Goal: Task Accomplishment & Management: Complete application form

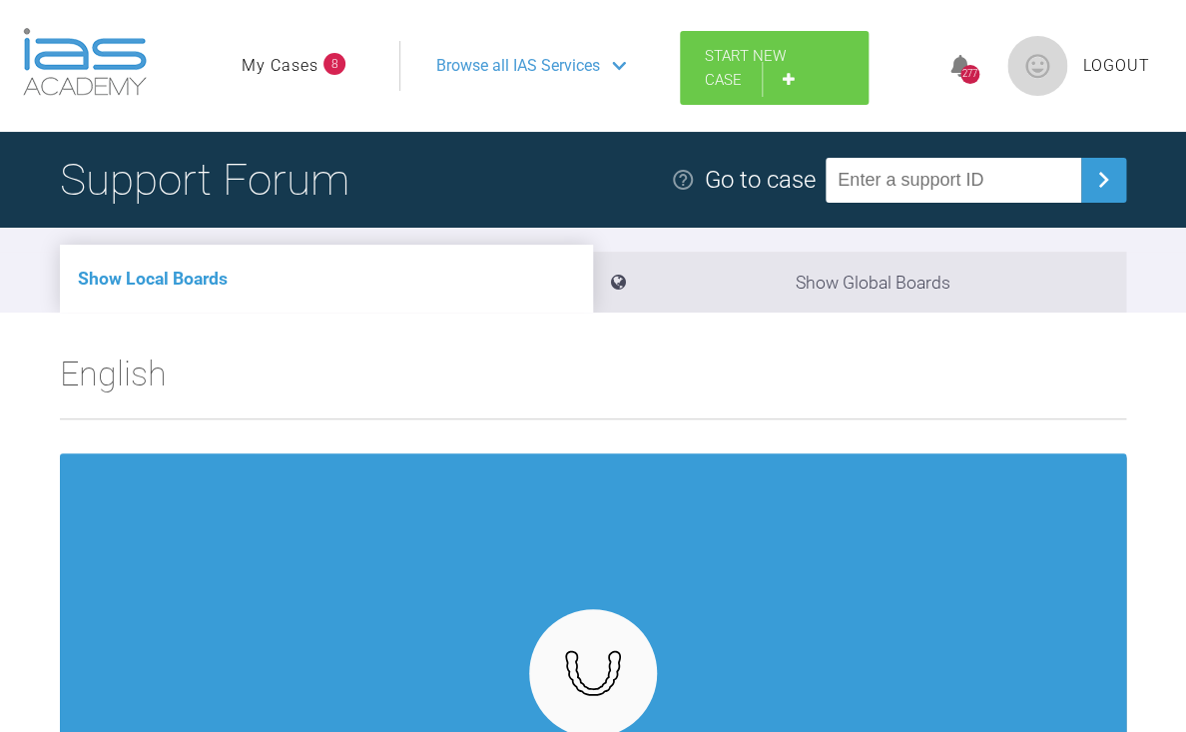
click at [745, 69] on link "Start New Case" at bounding box center [774, 68] width 189 height 74
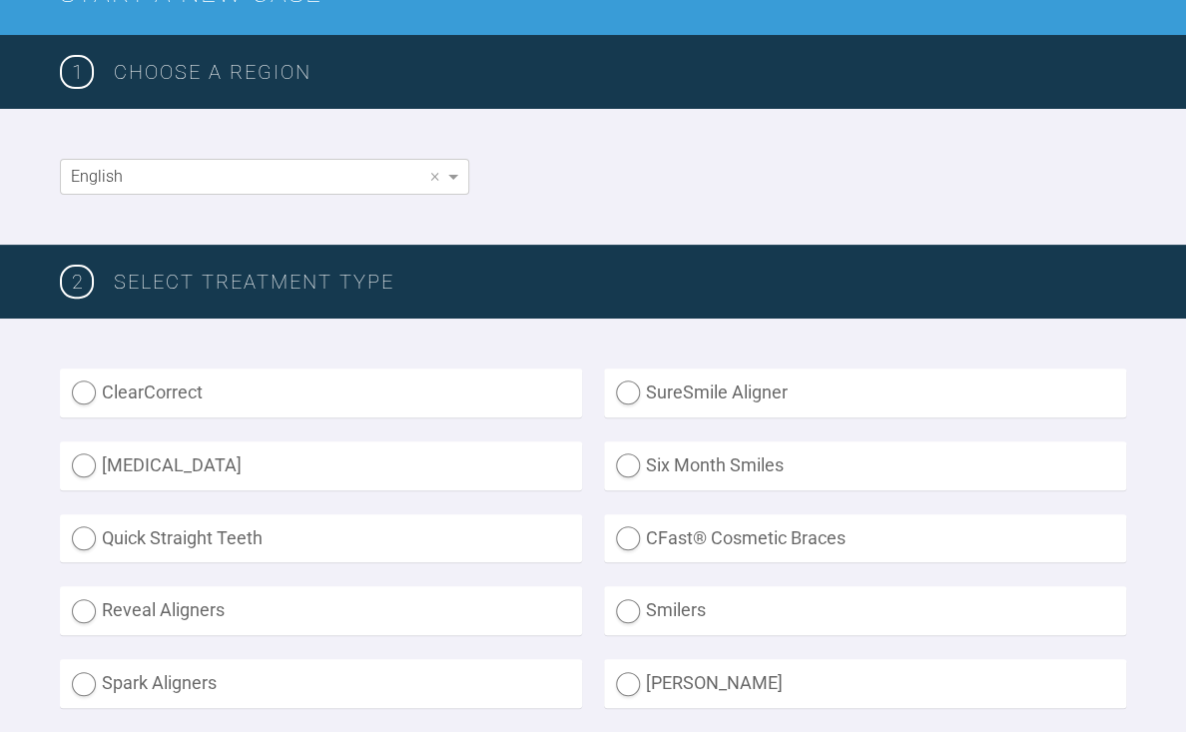
scroll to position [394, 0]
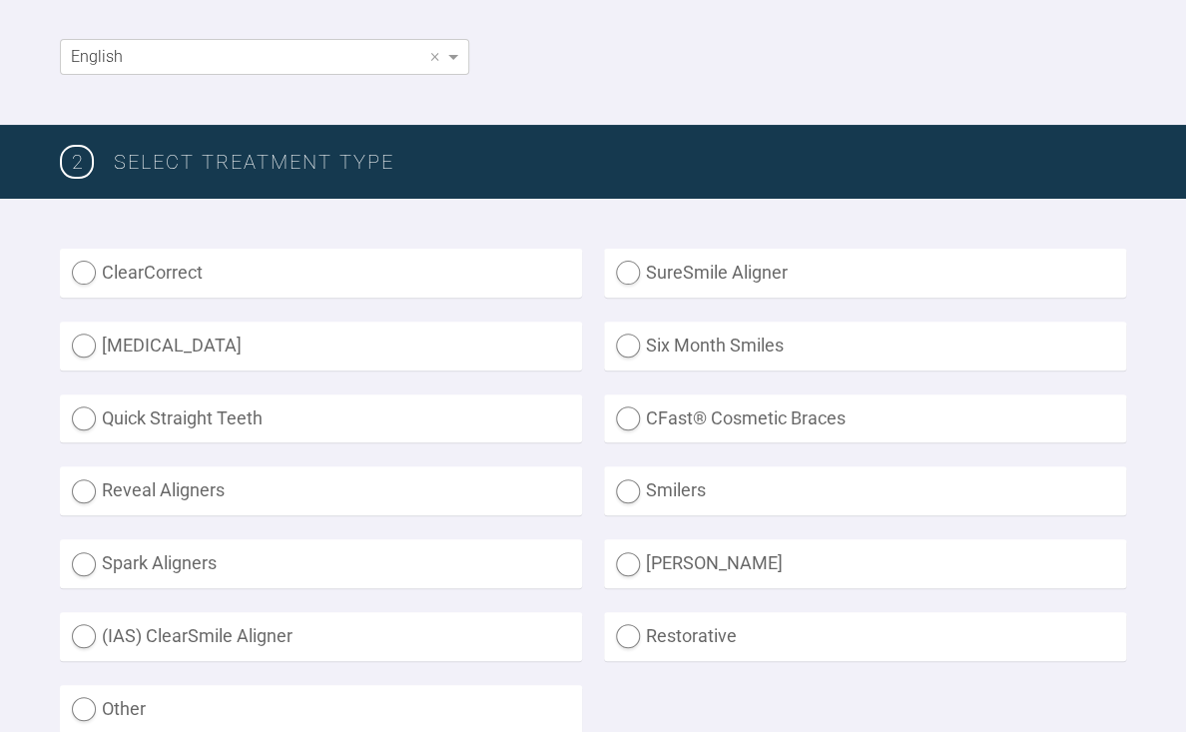
click at [724, 279] on label "SureSmile Aligner" at bounding box center [865, 273] width 522 height 49
radio Aligner "true"
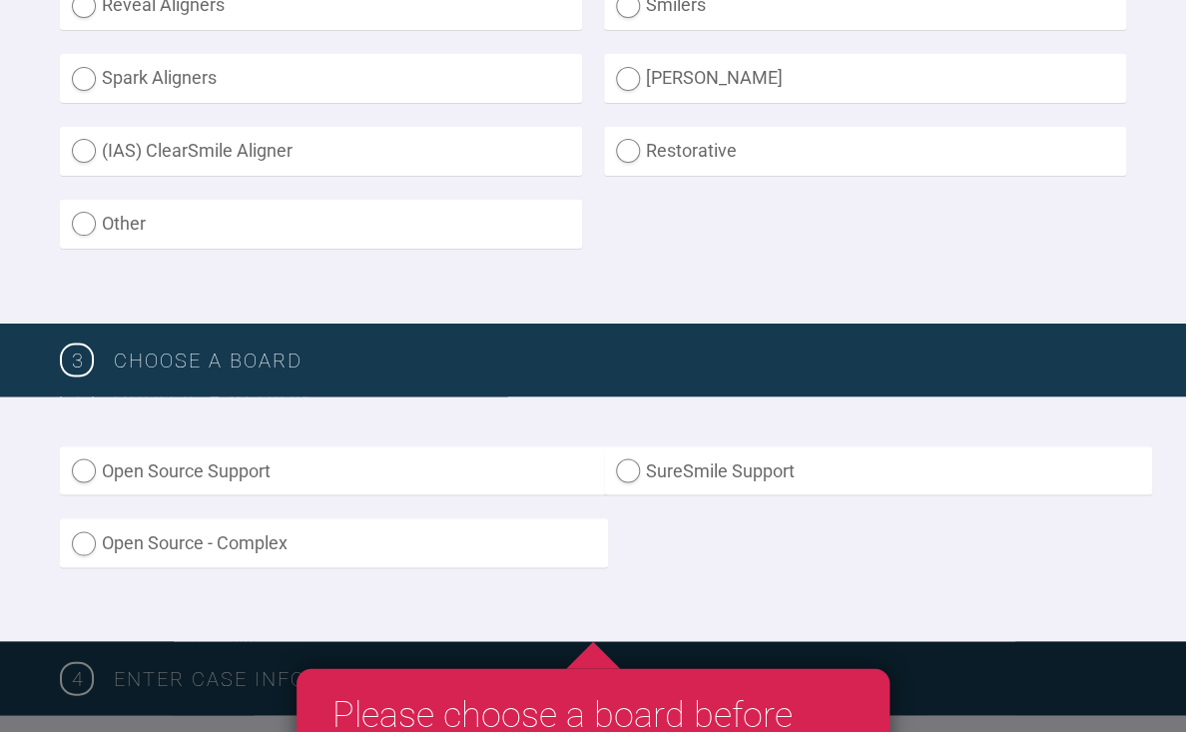
scroll to position [887, 0]
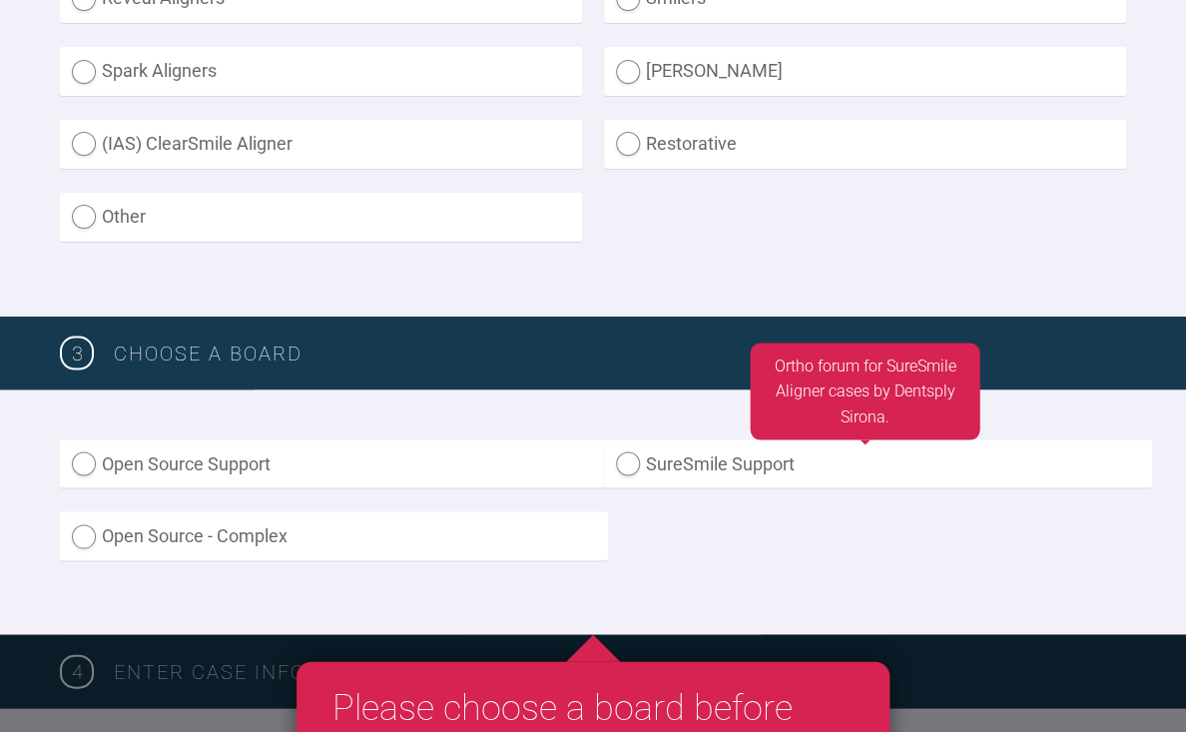
click at [726, 466] on label "SureSmile Support" at bounding box center [878, 463] width 548 height 49
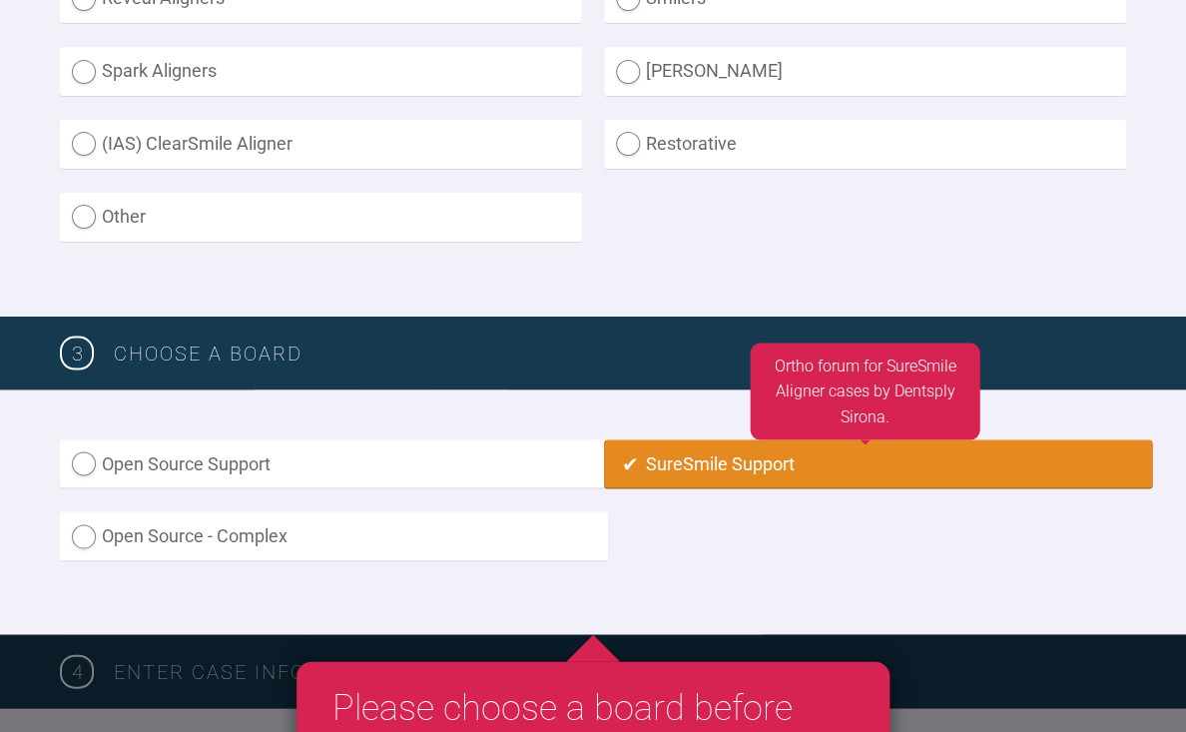
radio input "true"
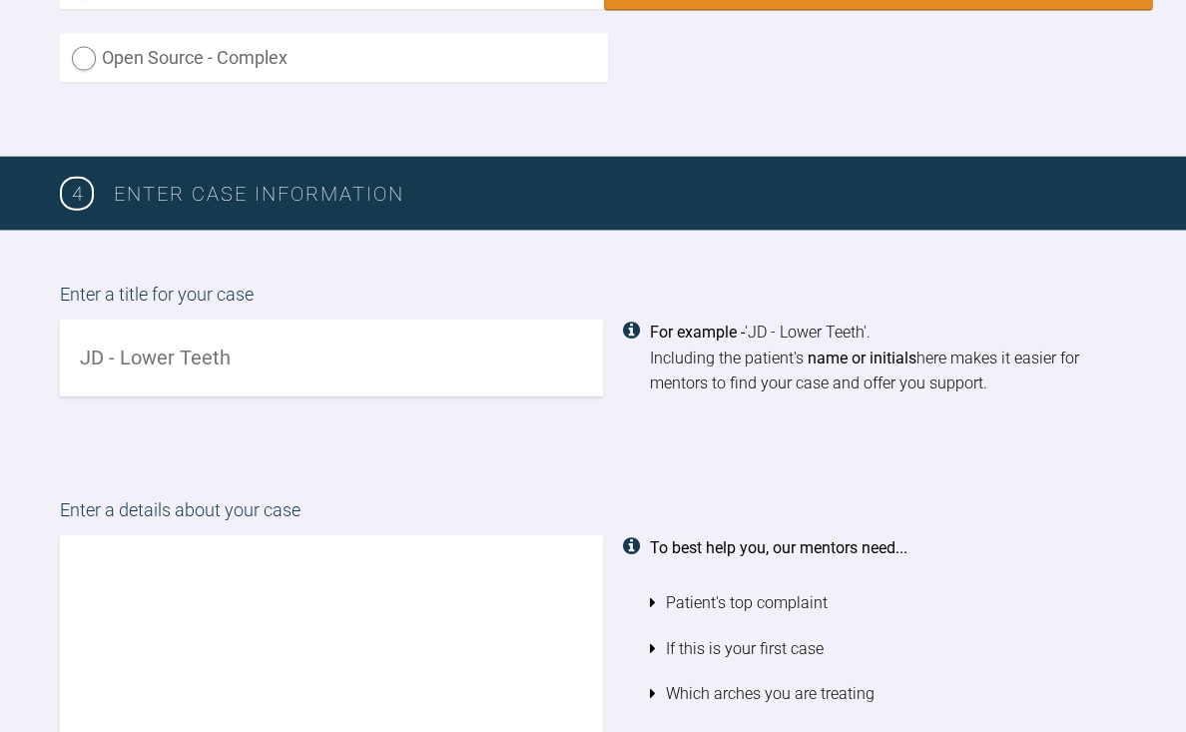
scroll to position [1382, 0]
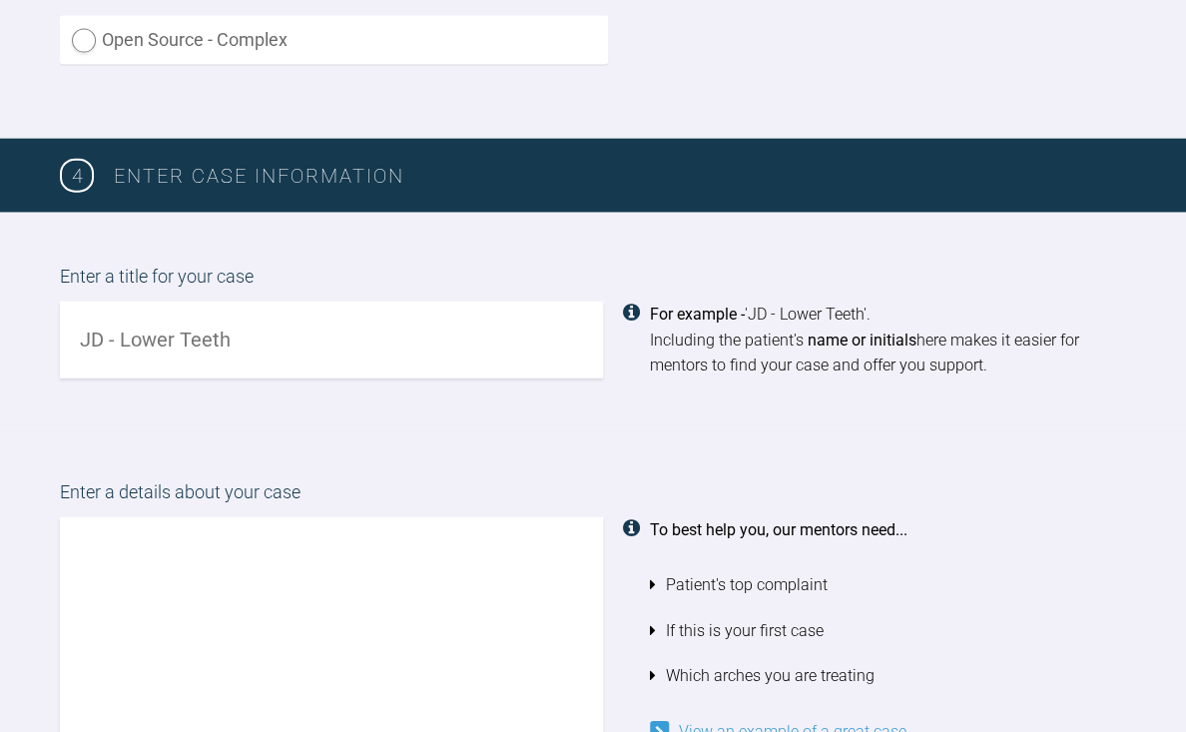
click at [405, 352] on input "text" at bounding box center [331, 340] width 543 height 77
click at [323, 580] on textarea at bounding box center [331, 631] width 543 height 228
click at [313, 362] on input "NW - Alignment" at bounding box center [331, 340] width 543 height 77
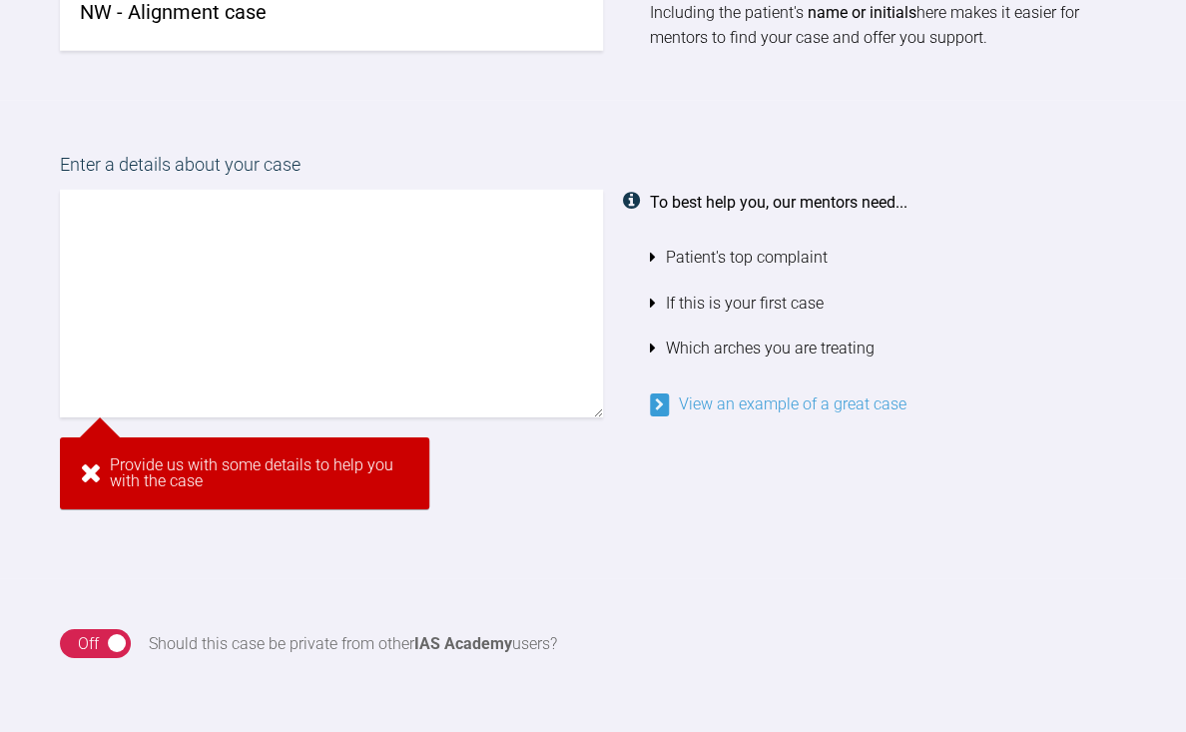
type input "NW - Alignment case"
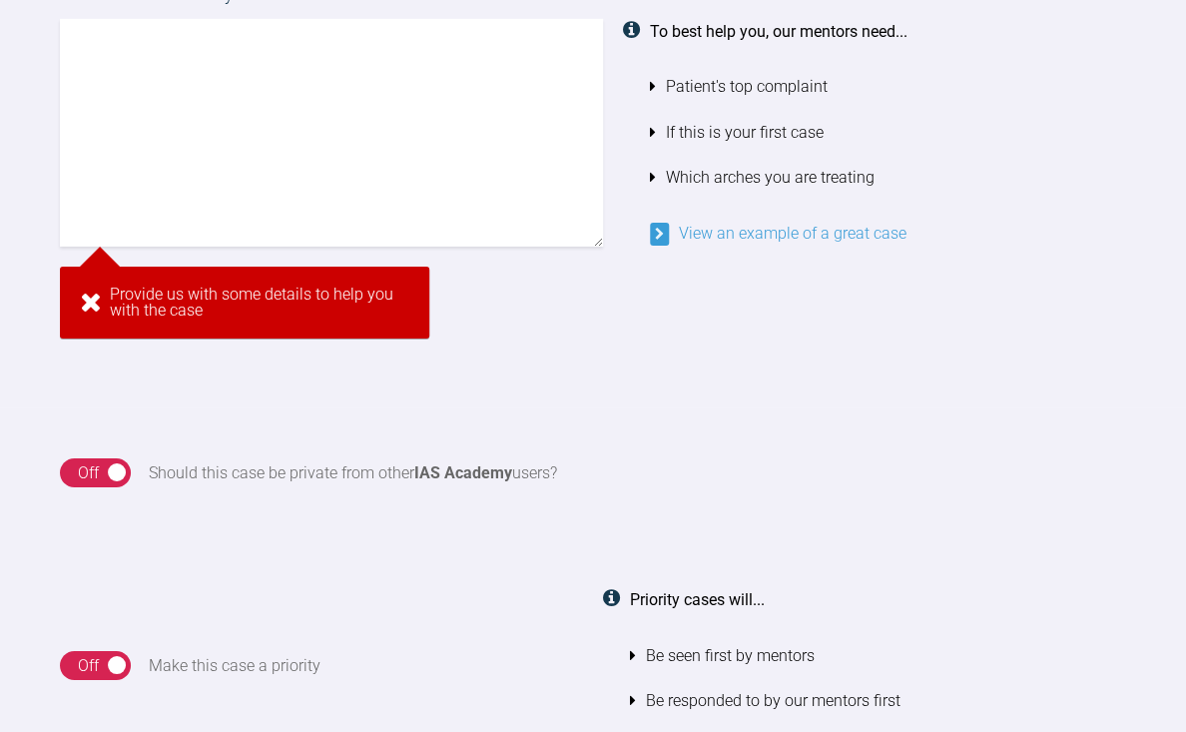
click at [290, 244] on textarea at bounding box center [331, 133] width 543 height 228
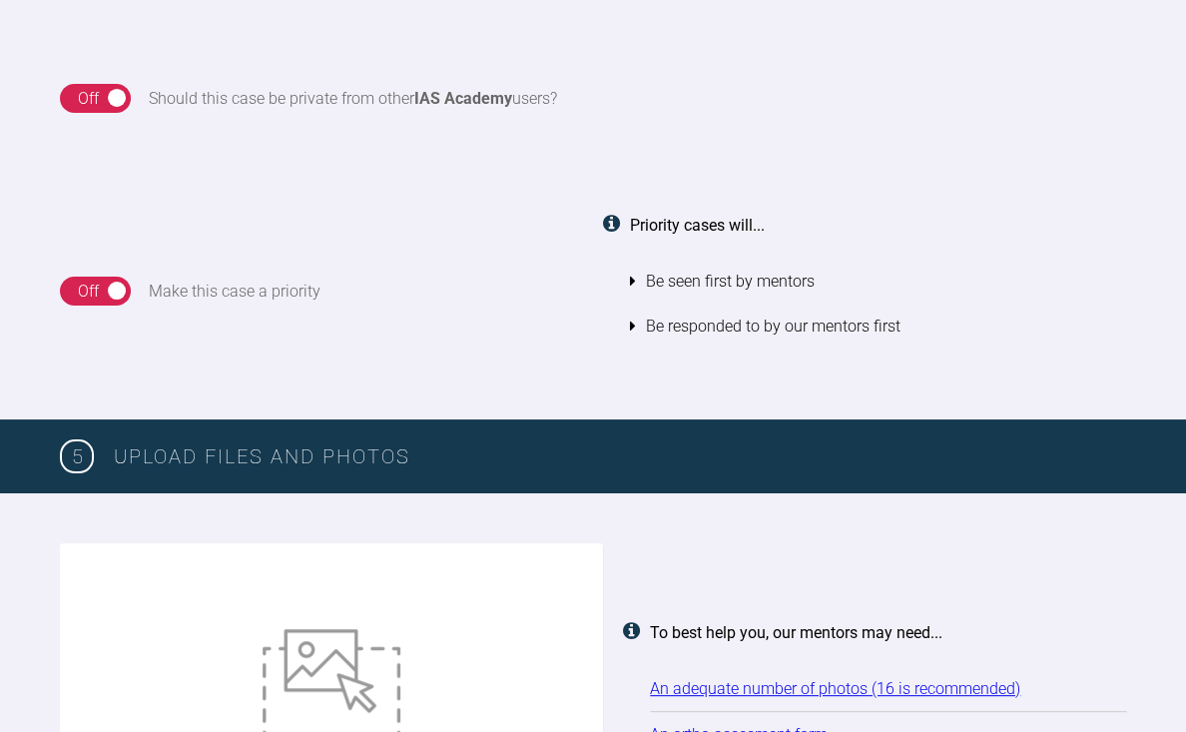
scroll to position [1919, 0]
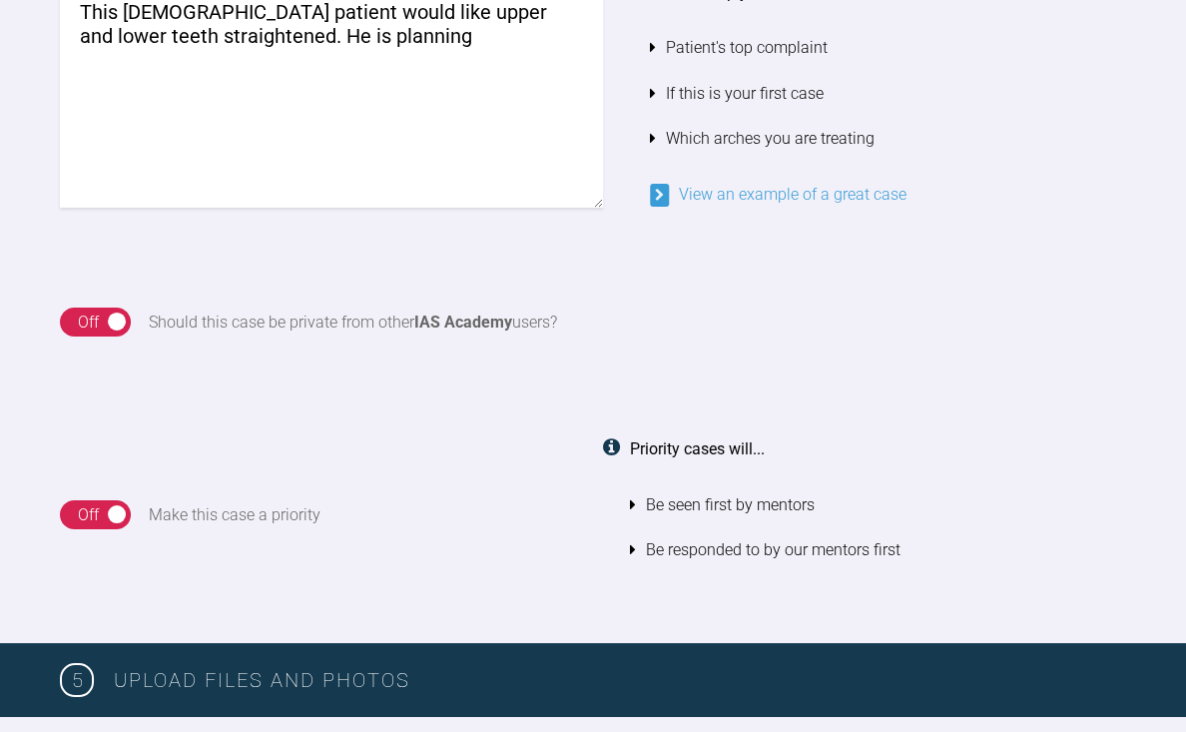
drag, startPoint x: 232, startPoint y: 40, endPoint x: 480, endPoint y: 56, distance: 249.2
click at [480, 56] on textarea "This [DEMOGRAPHIC_DATA] patient would like upper and lower teeth straightened. …" at bounding box center [331, 94] width 543 height 228
click at [236, 34] on textarea "This [DEMOGRAPHIC_DATA] patient would like upper and lower teeth straightened. …" at bounding box center [331, 94] width 543 height 228
drag, startPoint x: 194, startPoint y: 38, endPoint x: 450, endPoint y: 42, distance: 256.7
click at [450, 42] on textarea "This [DEMOGRAPHIC_DATA] patient would like upper and lower teeth straightened. …" at bounding box center [331, 94] width 543 height 228
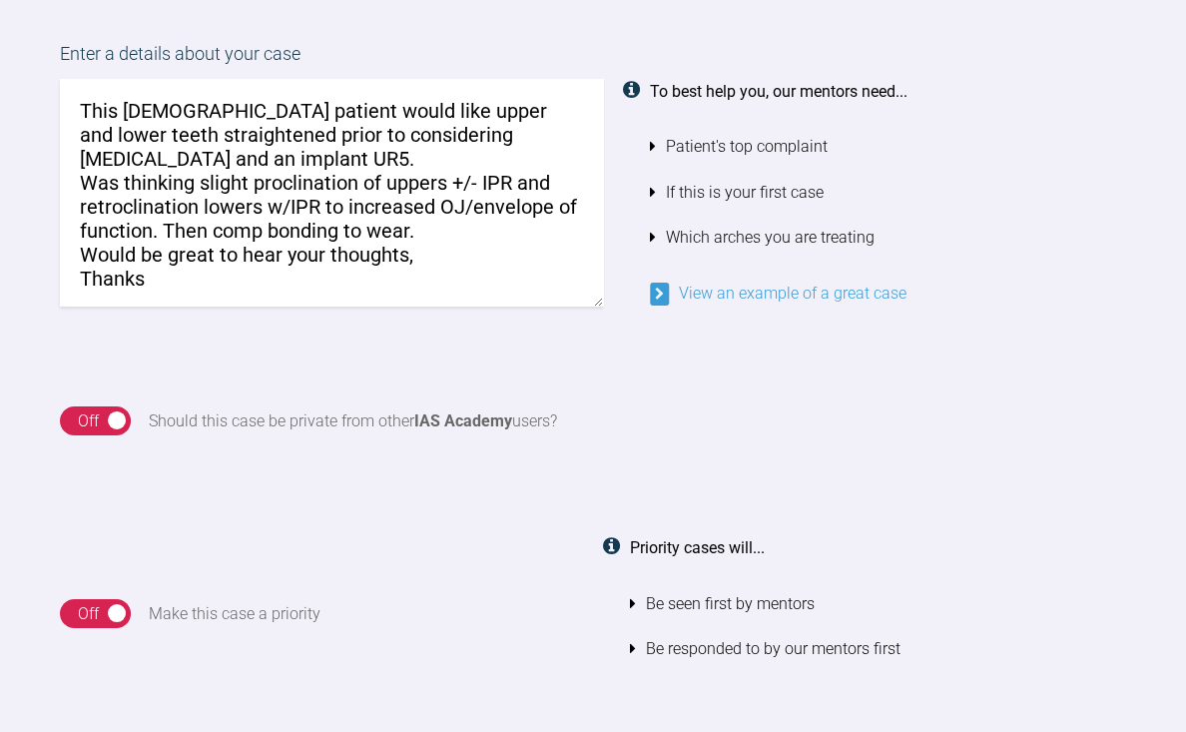
scroll to position [9, 0]
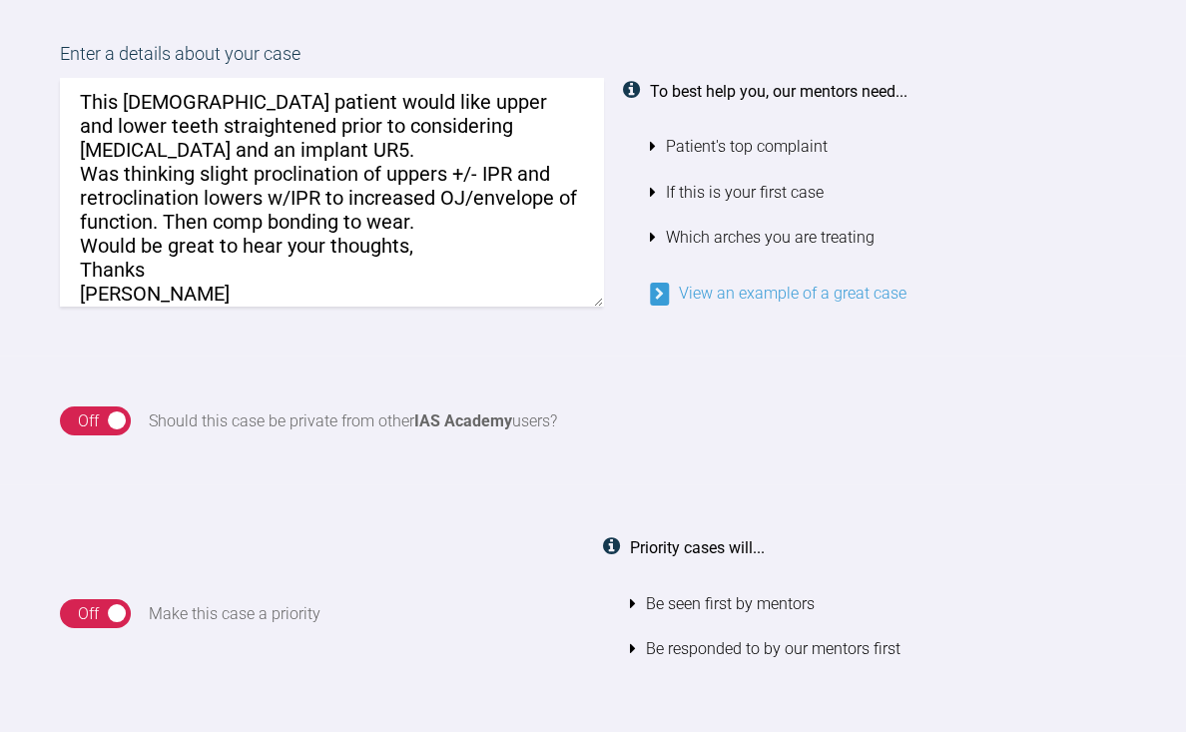
click at [434, 202] on textarea "This [DEMOGRAPHIC_DATA] patient would like upper and lower teeth straightened p…" at bounding box center [331, 193] width 543 height 228
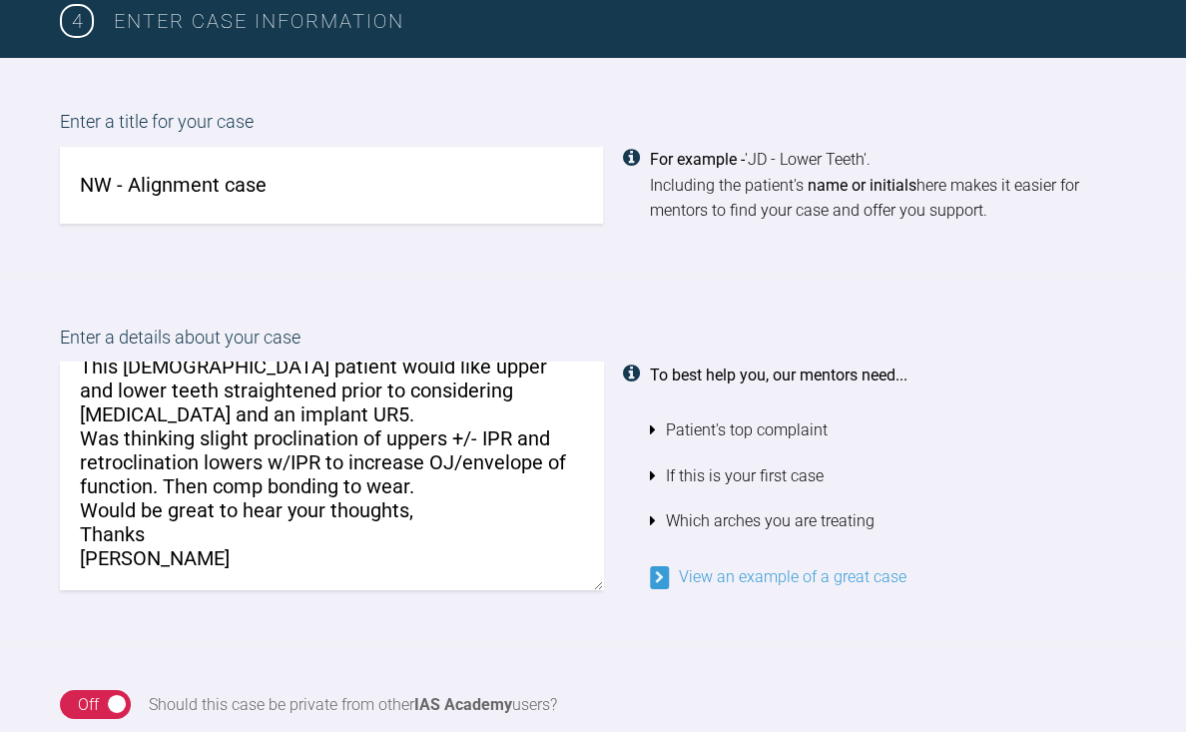
scroll to position [1570, 0]
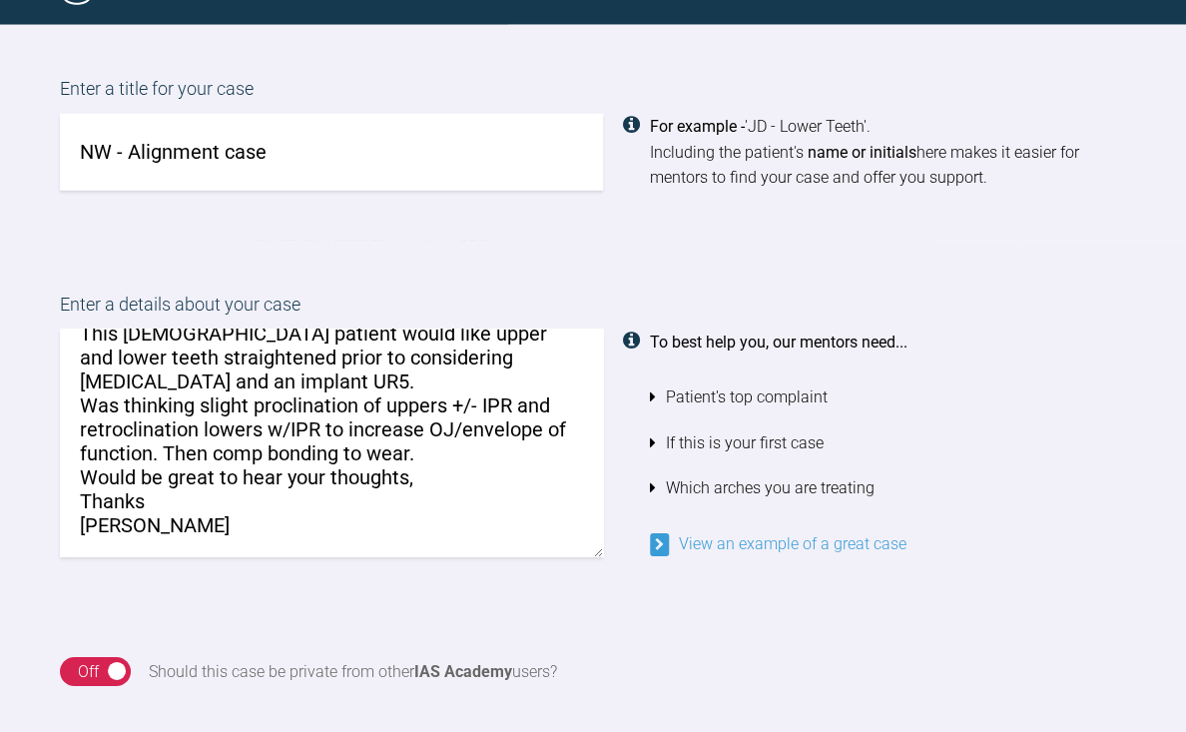
click at [134, 522] on textarea "This [DEMOGRAPHIC_DATA] patient would like upper and lower teeth straightened p…" at bounding box center [331, 444] width 543 height 228
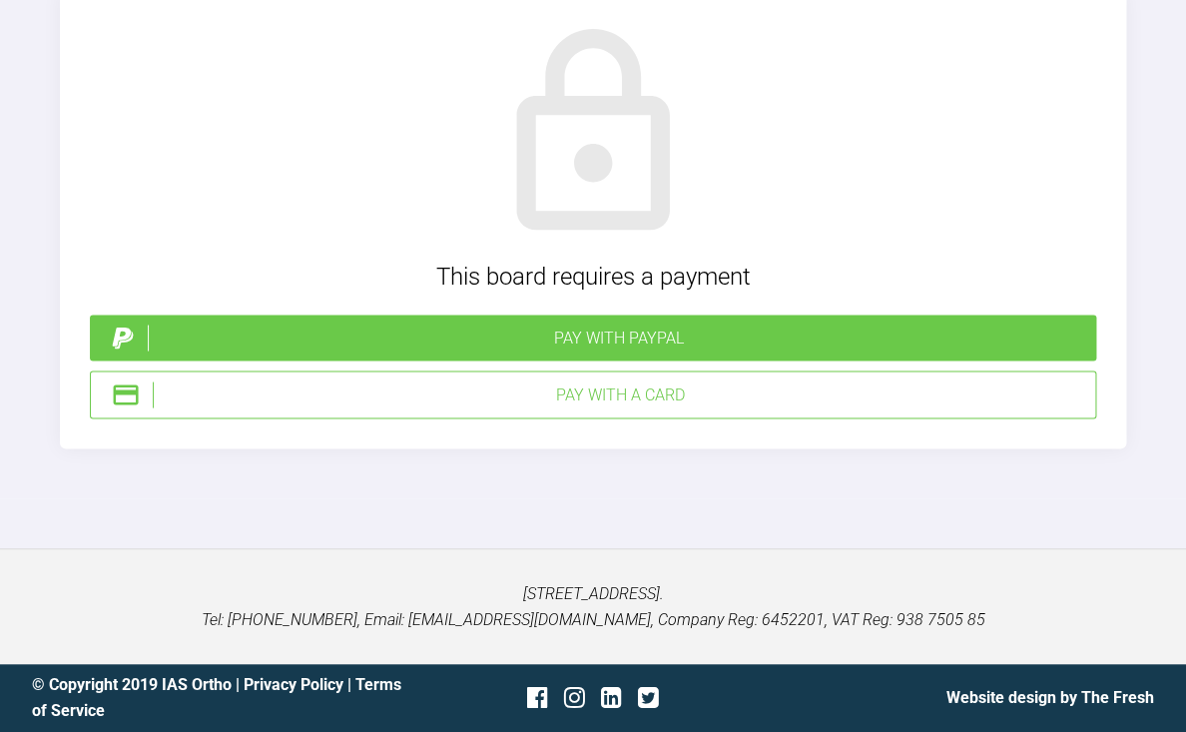
scroll to position [7674, 0]
type textarea "This [DEMOGRAPHIC_DATA] patient would like upper and lower teeth straightened p…"
click at [682, 407] on div "Pay with a Card" at bounding box center [620, 394] width 935 height 26
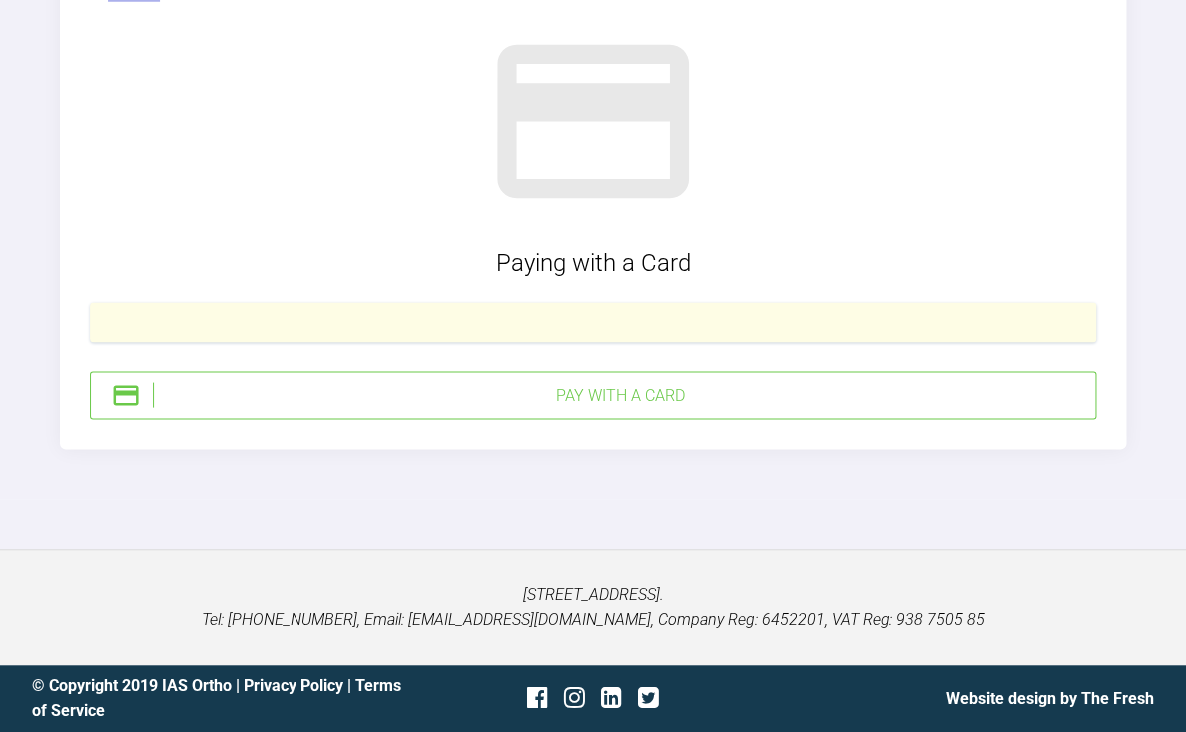
scroll to position [7722, 0]
click at [833, 408] on div "Pay with a Card" at bounding box center [620, 395] width 935 height 26
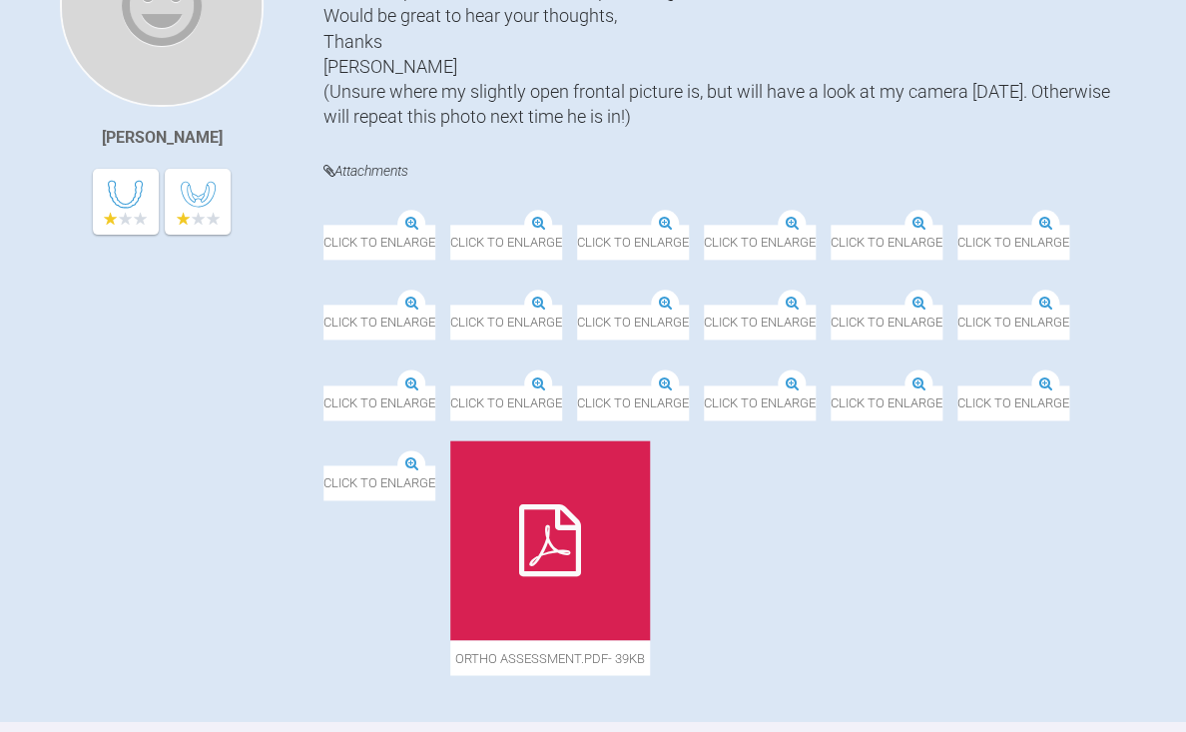
scroll to position [569, 0]
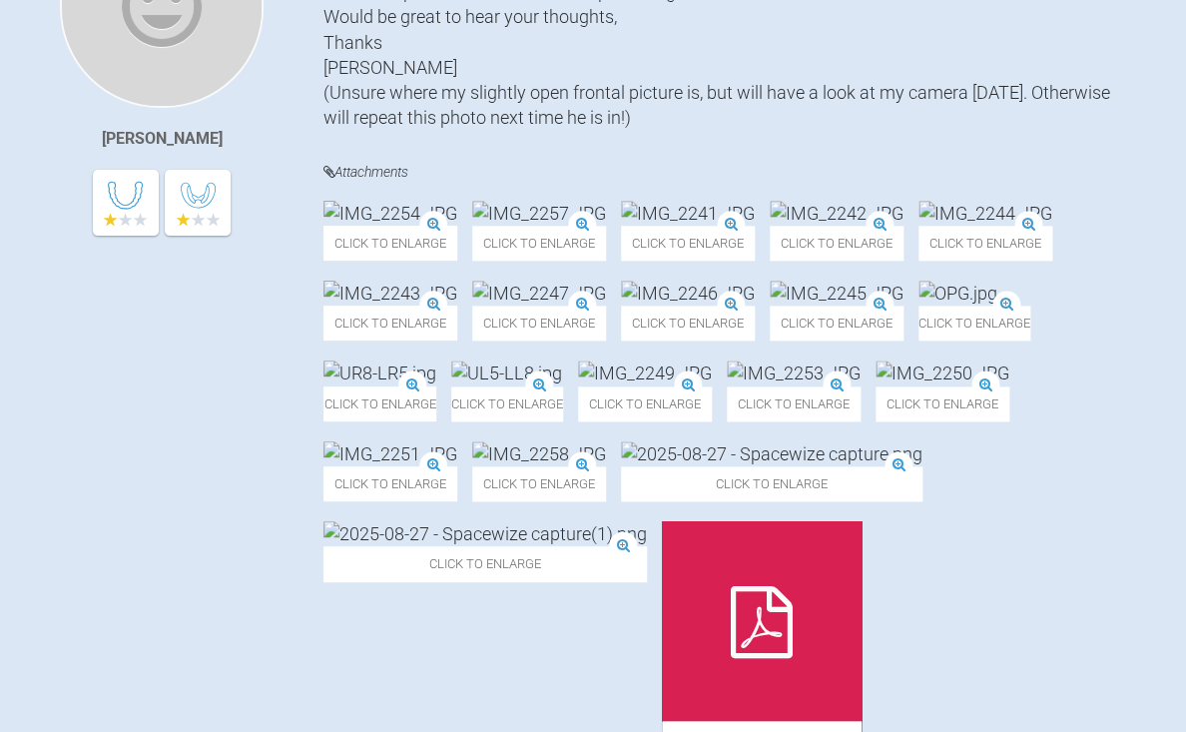
click at [770, 226] on img at bounding box center [837, 213] width 134 height 25
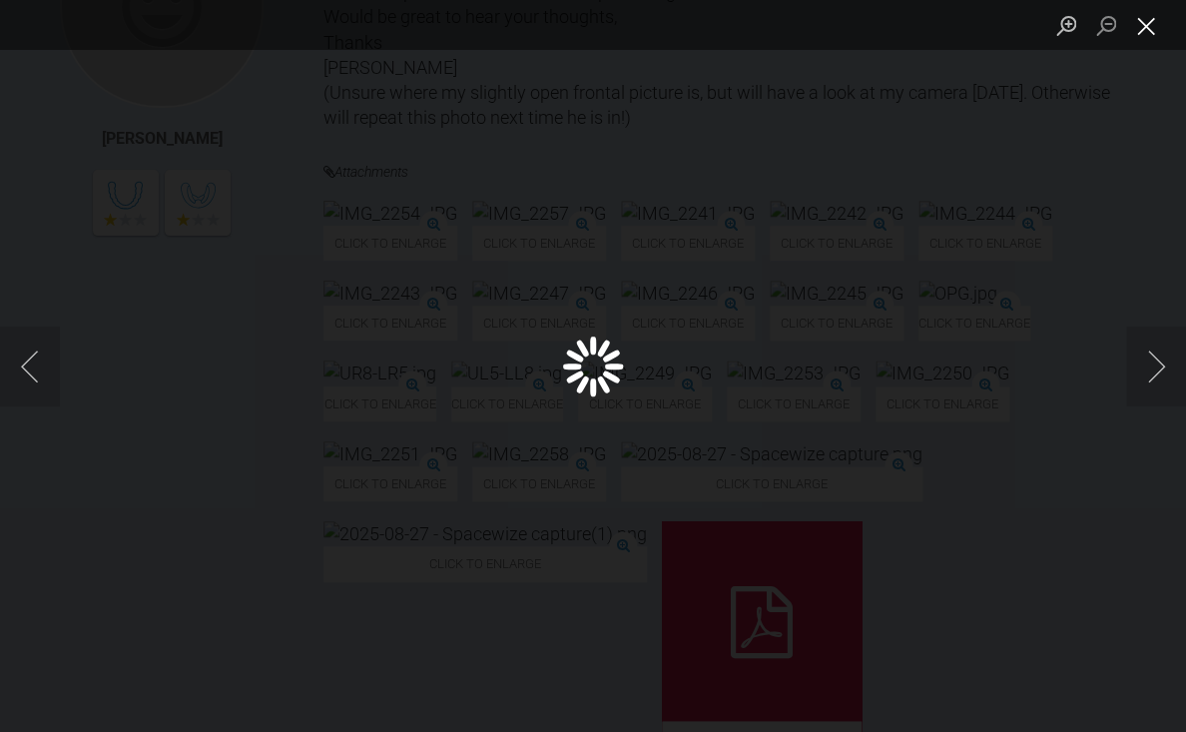
click at [1140, 30] on button "Close lightbox" at bounding box center [1147, 25] width 40 height 35
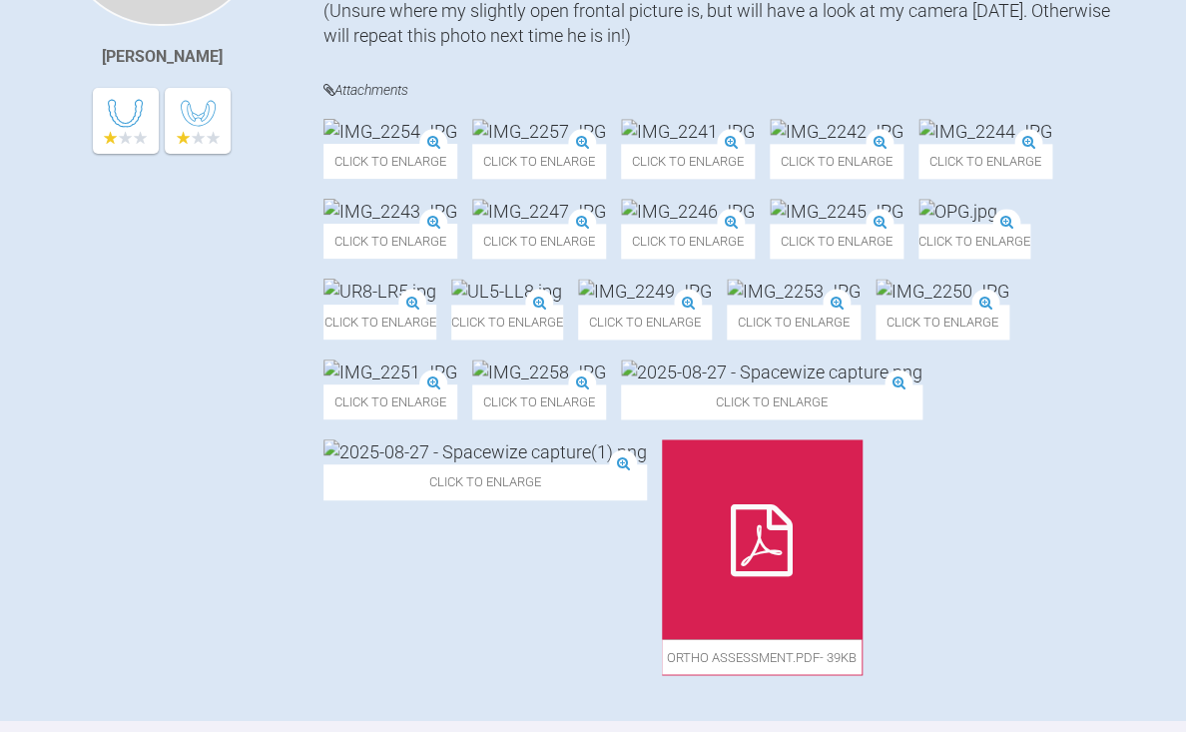
scroll to position [654, 0]
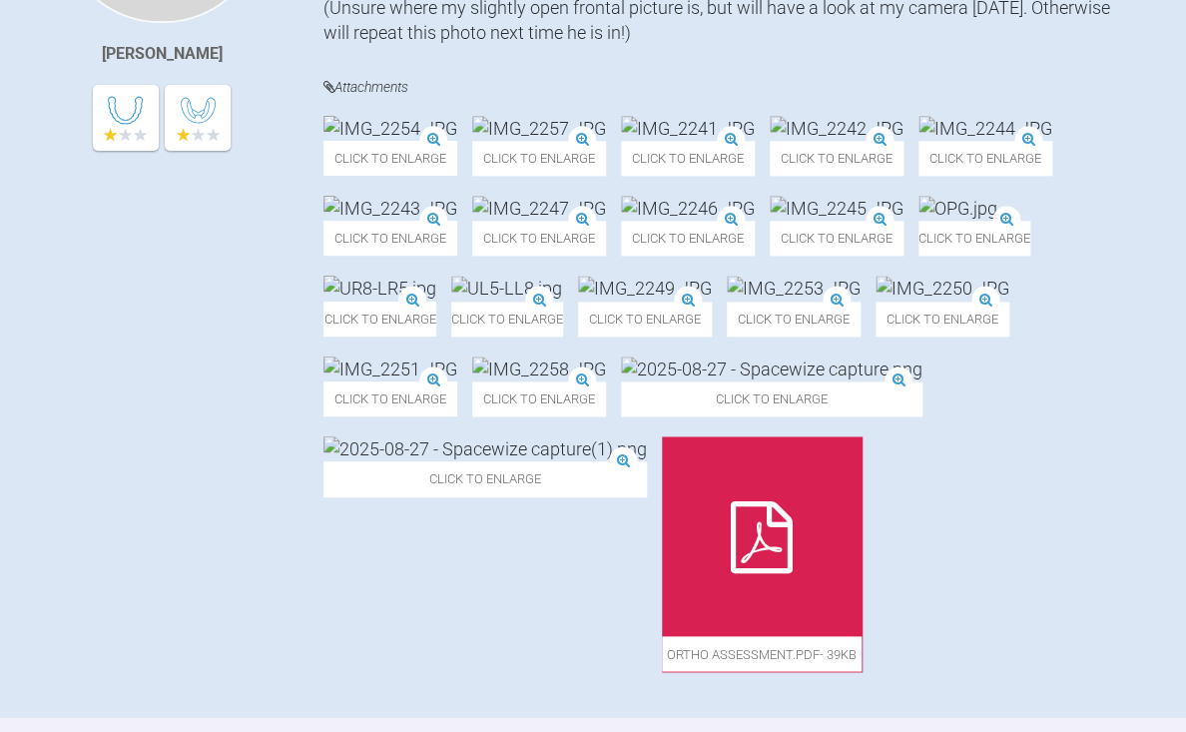
click at [472, 221] on img at bounding box center [539, 208] width 134 height 25
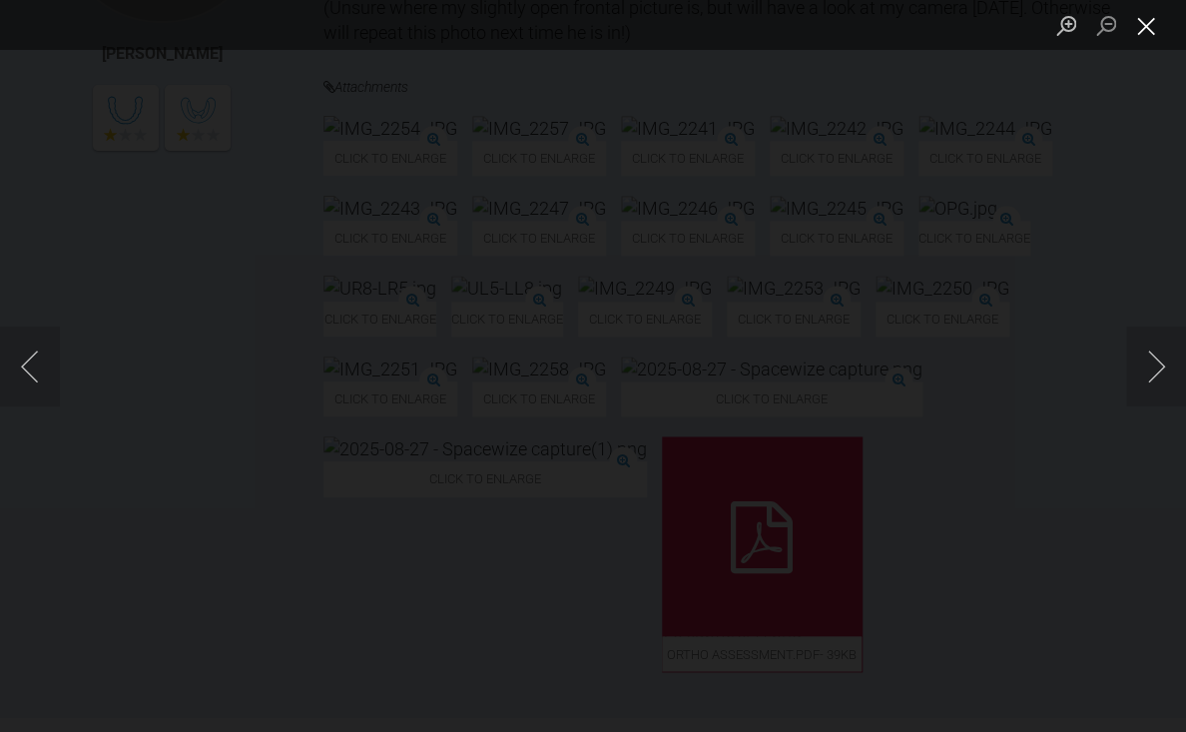
click at [1130, 39] on button "Close lightbox" at bounding box center [1147, 25] width 40 height 35
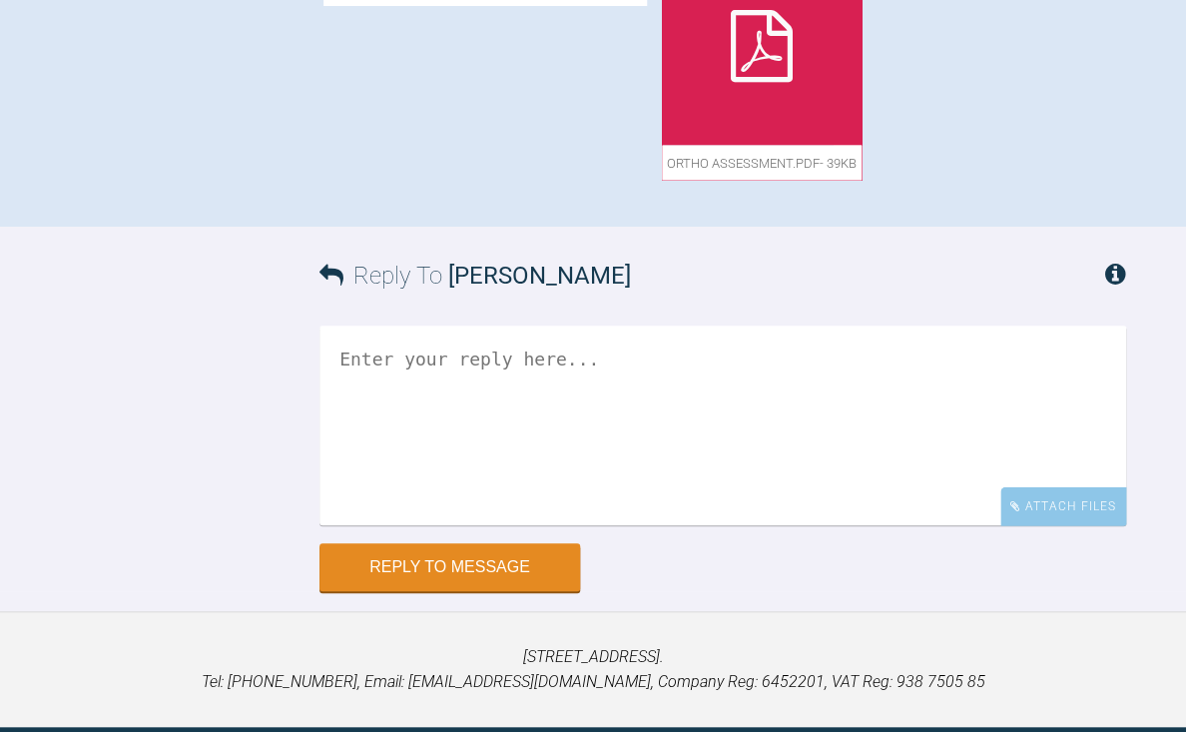
scroll to position [1143, 0]
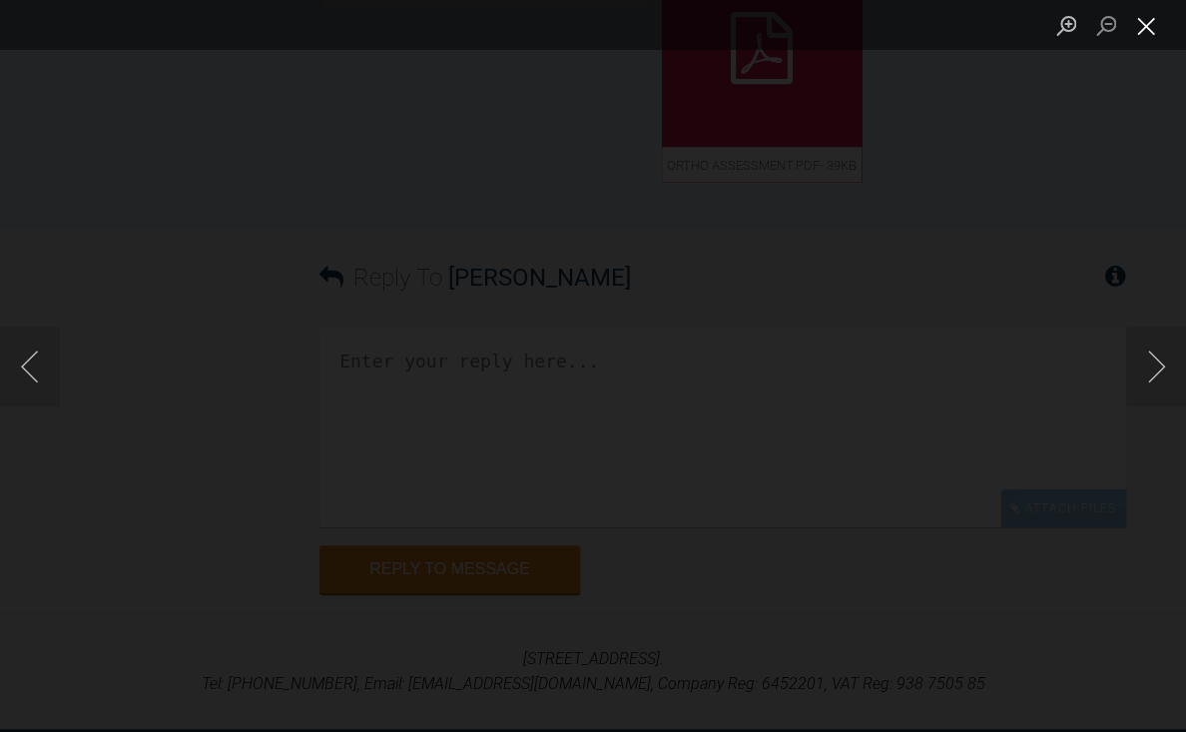
click at [1141, 34] on button "Close lightbox" at bounding box center [1147, 25] width 40 height 35
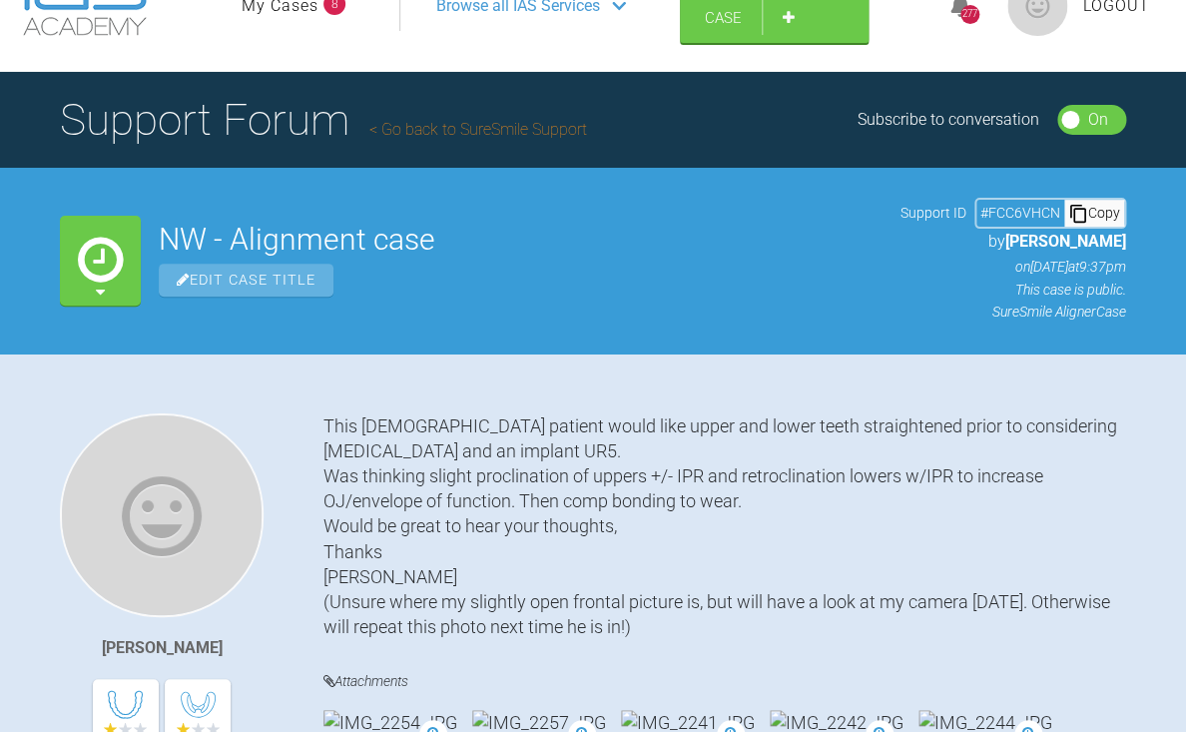
scroll to position [0, 0]
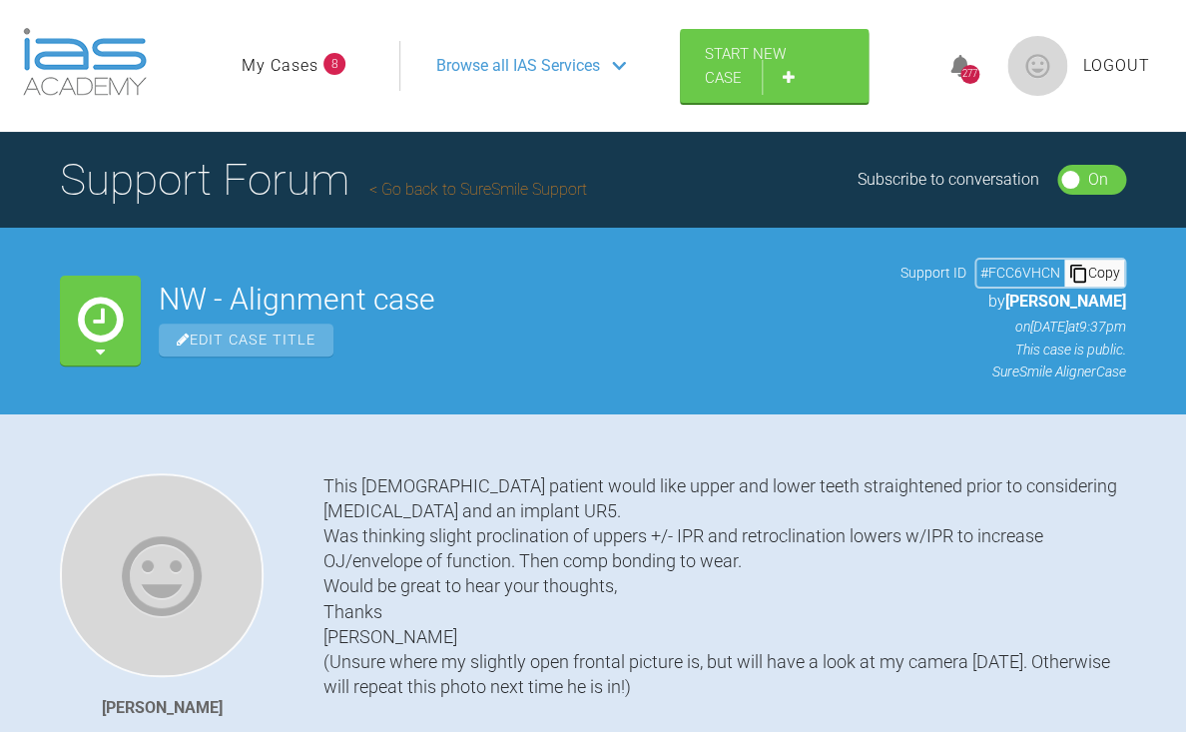
click at [539, 199] on link "Go back to SureSmile Support" at bounding box center [479, 189] width 218 height 19
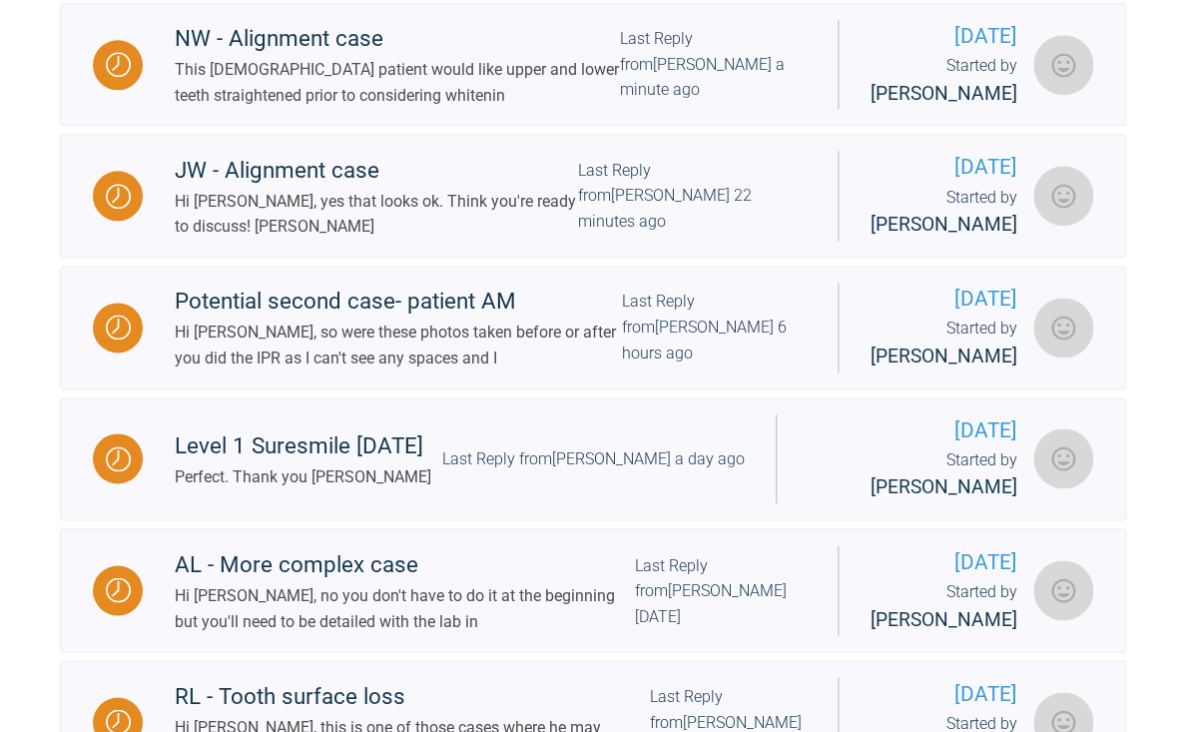
scroll to position [654, 0]
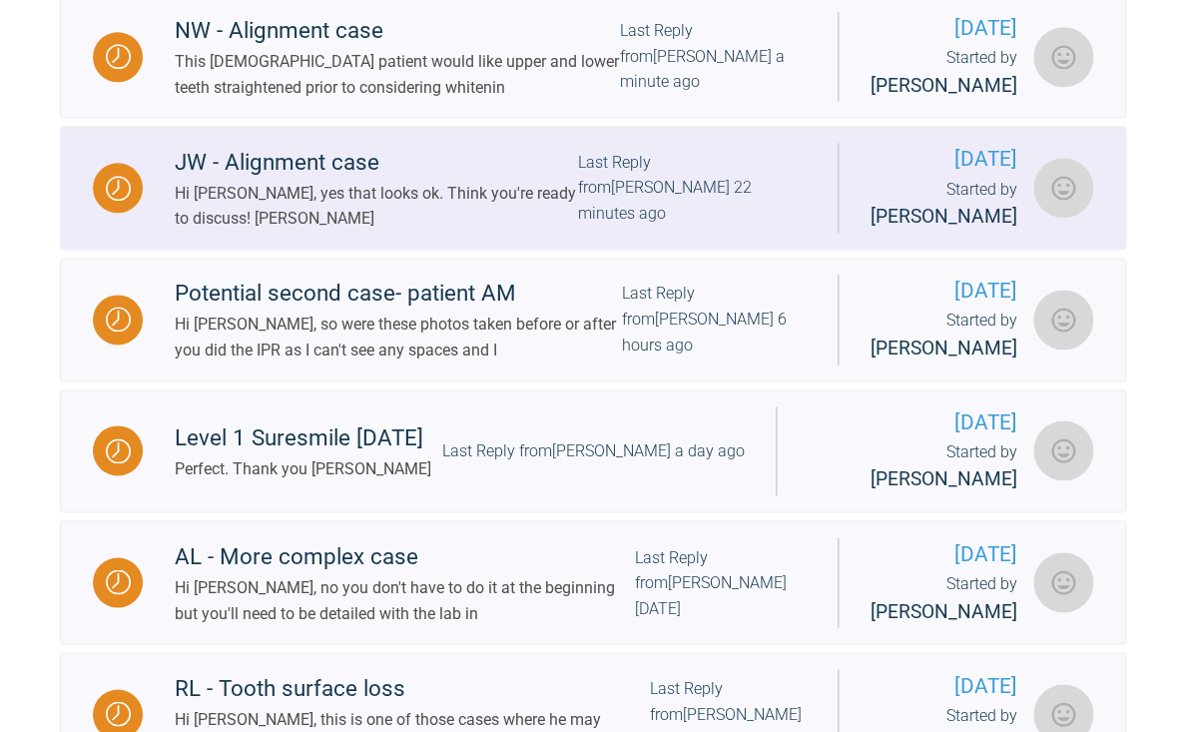
click at [478, 232] on div "Hi [PERSON_NAME], yes that looks ok. Think you're ready to discuss! [PERSON_NAM…" at bounding box center [376, 206] width 403 height 51
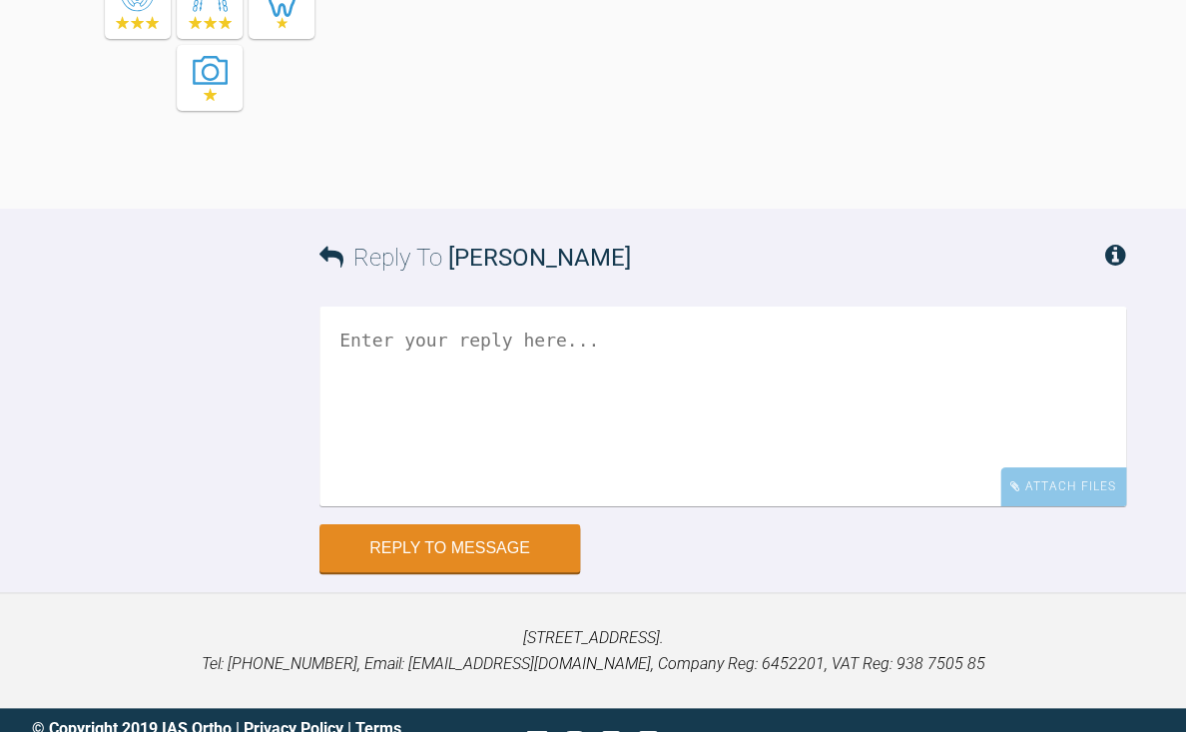
scroll to position [7090, 0]
